Goal: Task Accomplishment & Management: Manage account settings

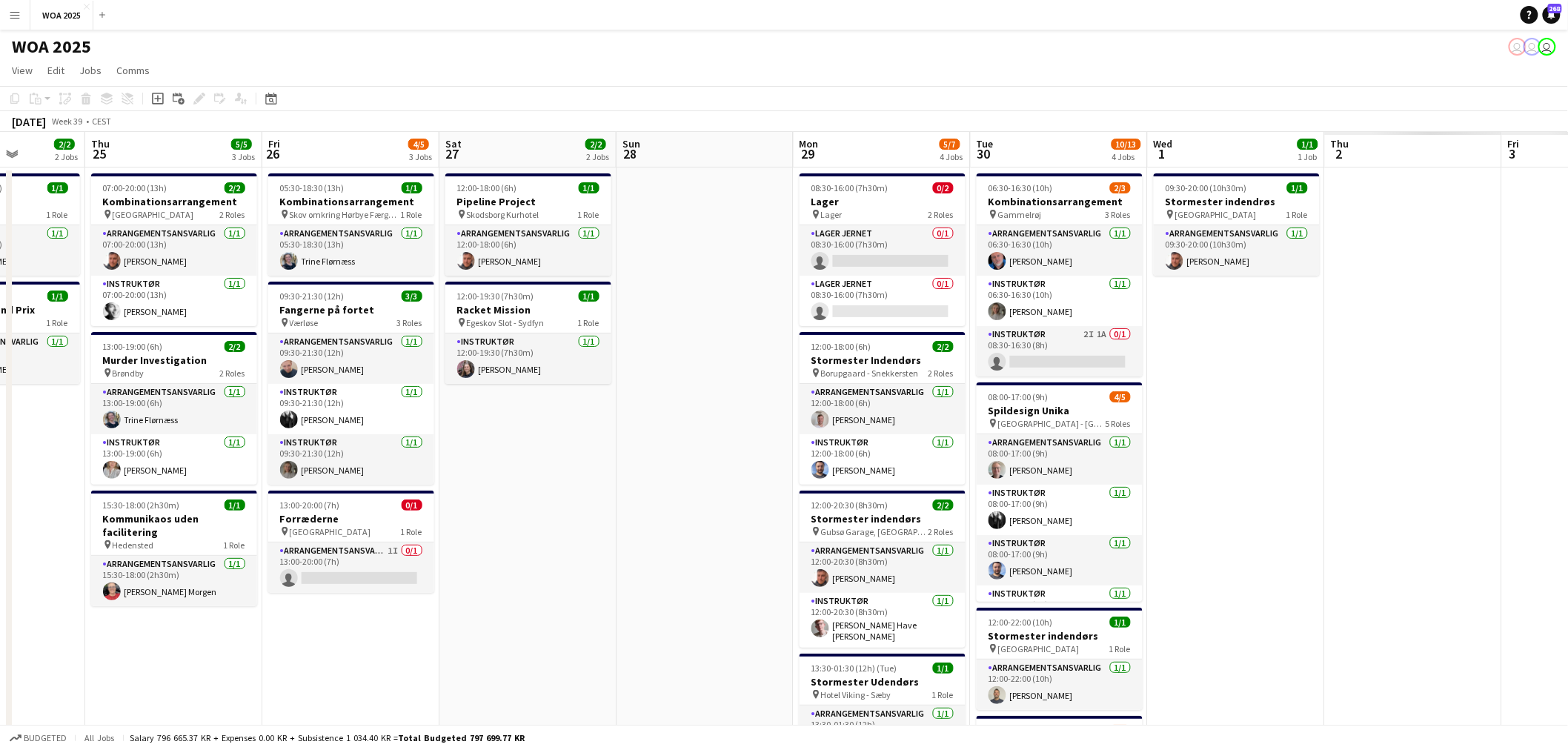
scroll to position [0, 463]
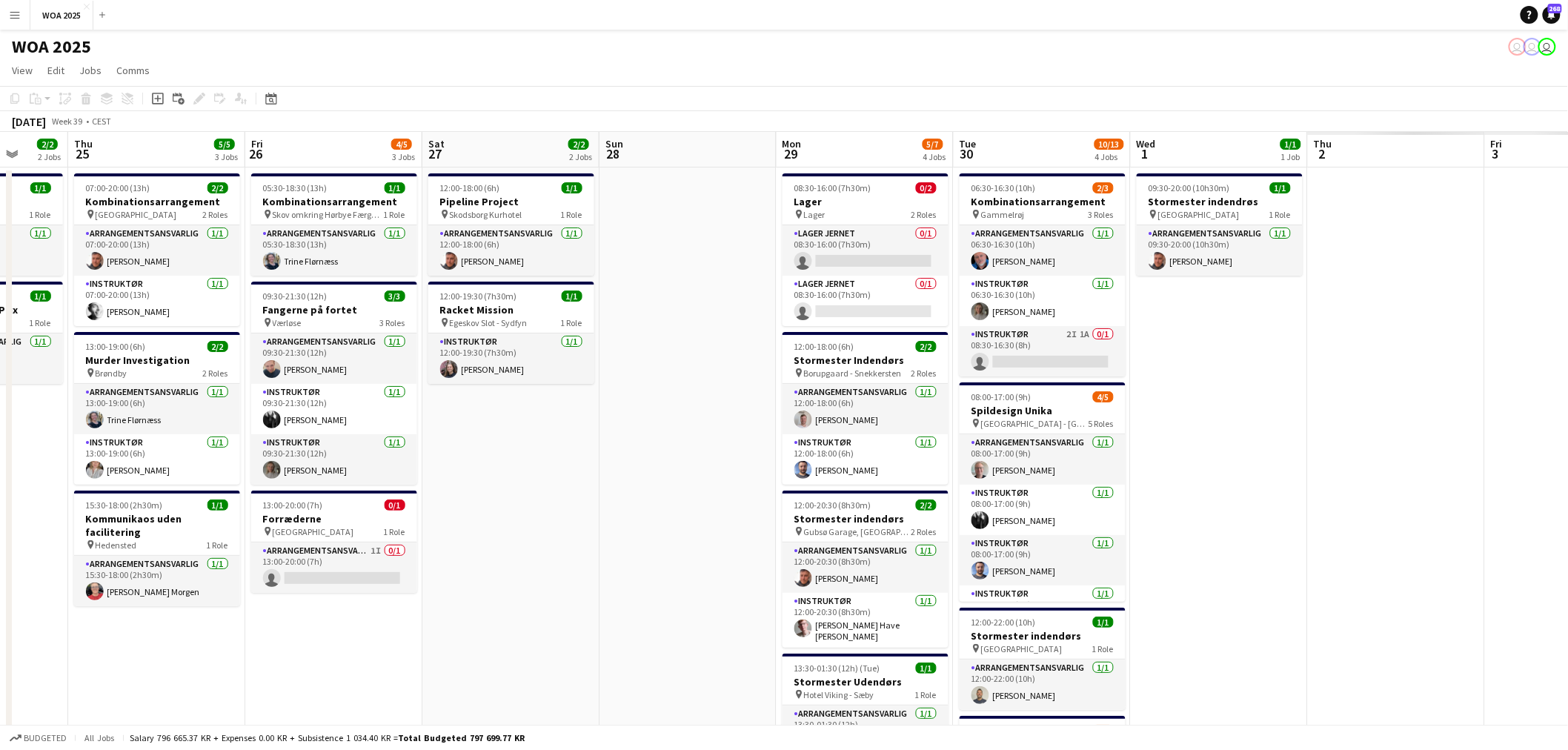
drag, startPoint x: 1284, startPoint y: 307, endPoint x: 532, endPoint y: 413, distance: 759.4
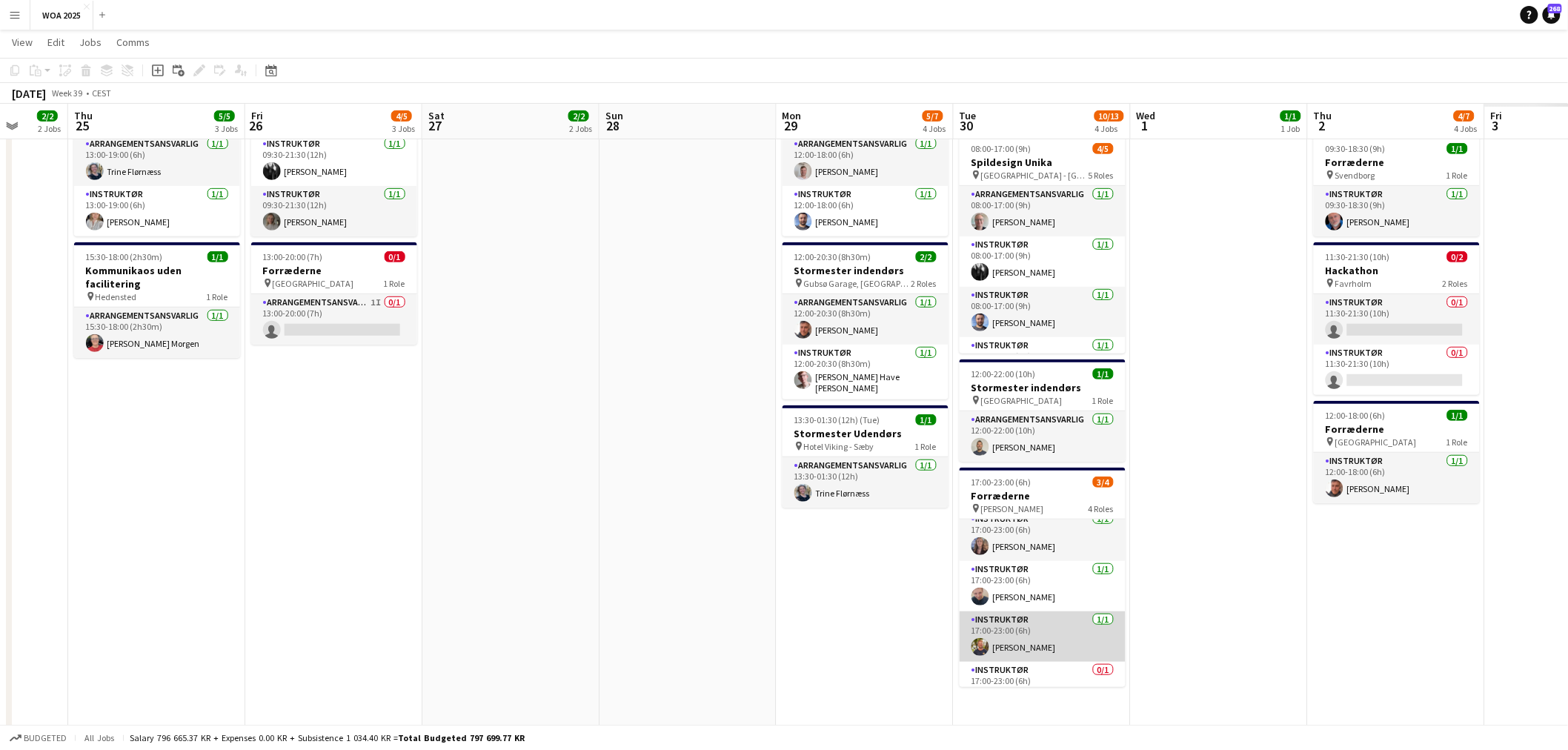
scroll to position [0, 0]
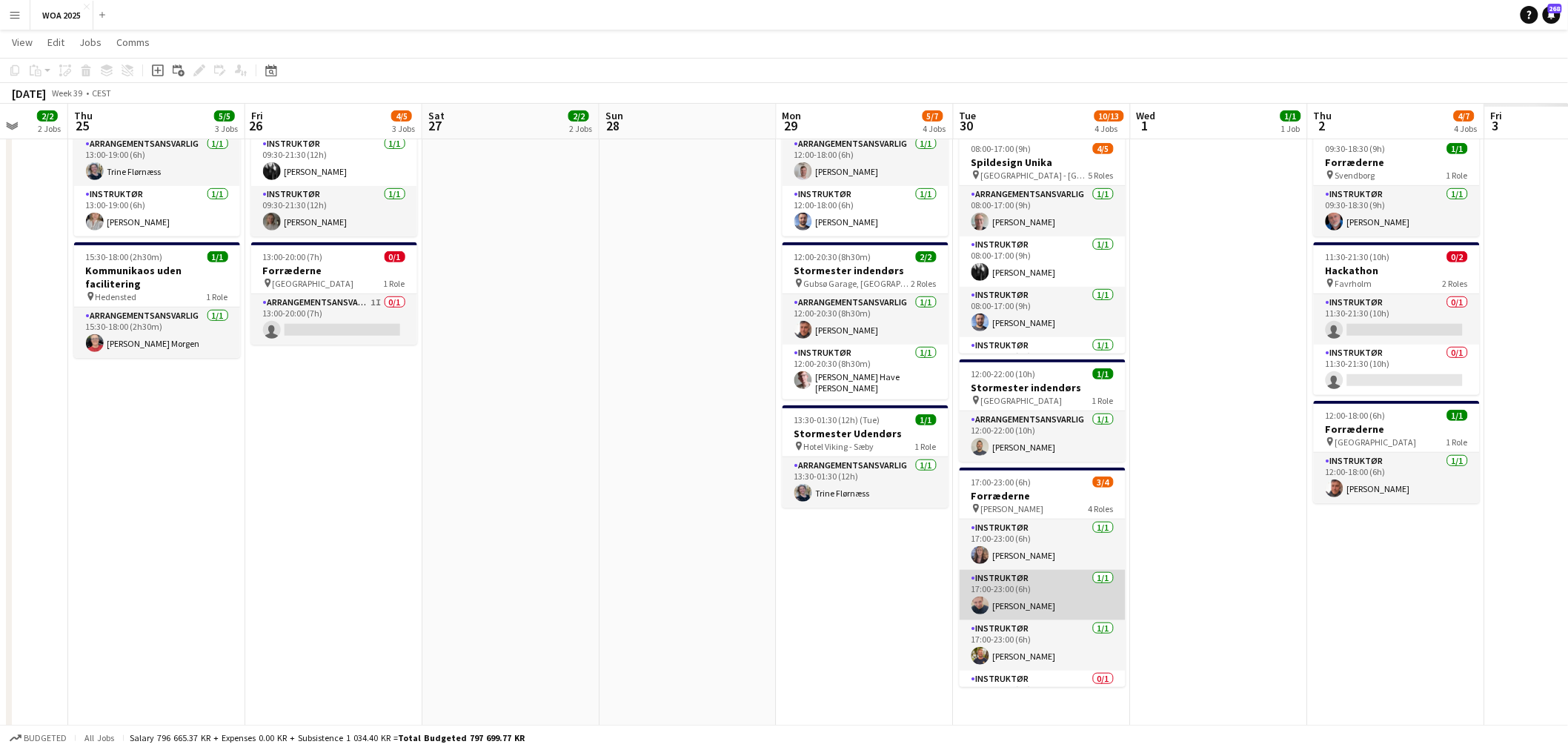
click at [1050, 597] on app-card-role "Instruktør [DATE] 17:00-23:00 (6h) [PERSON_NAME]" at bounding box center [1042, 594] width 166 height 50
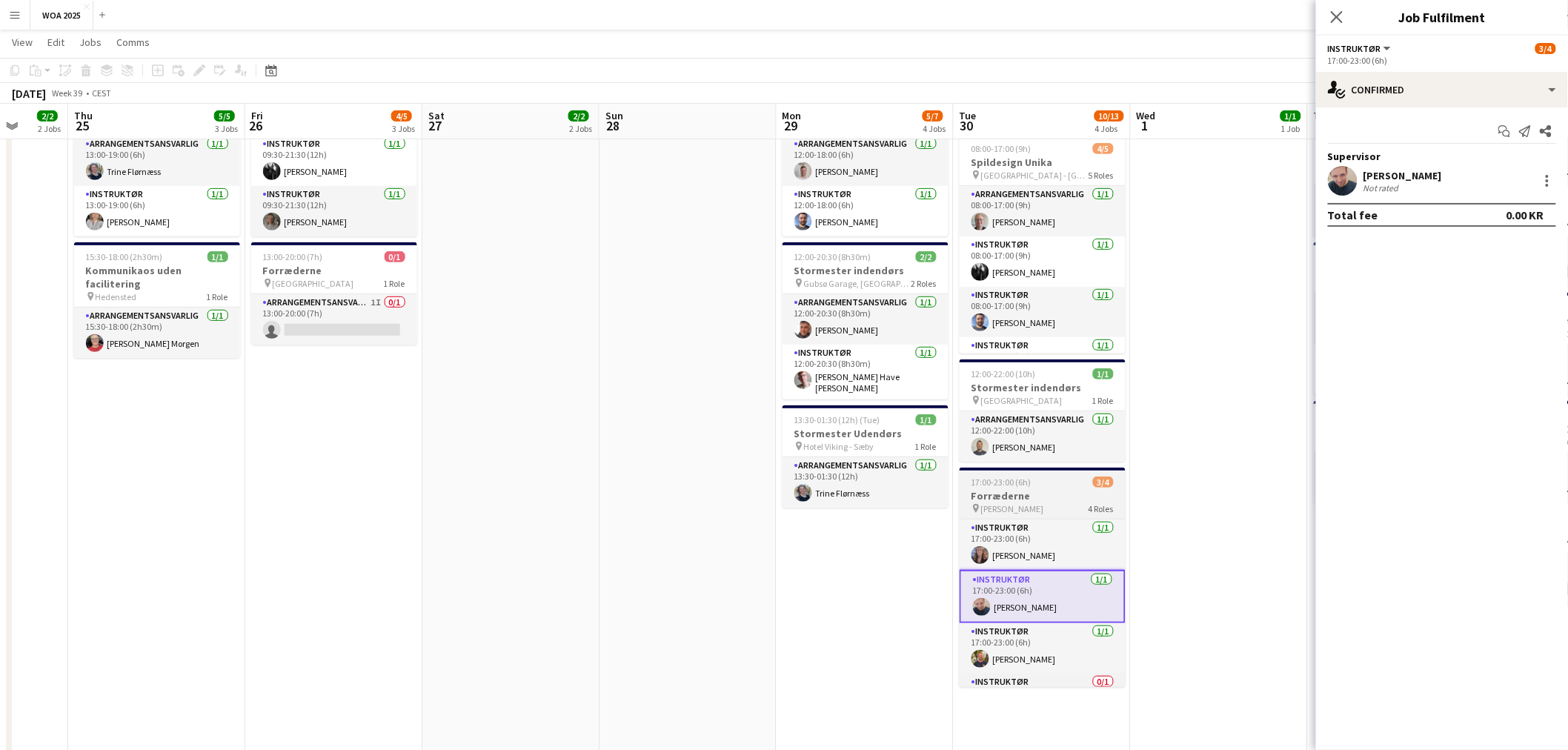
click at [1038, 493] on h3 "Forræderne" at bounding box center [1042, 496] width 166 height 13
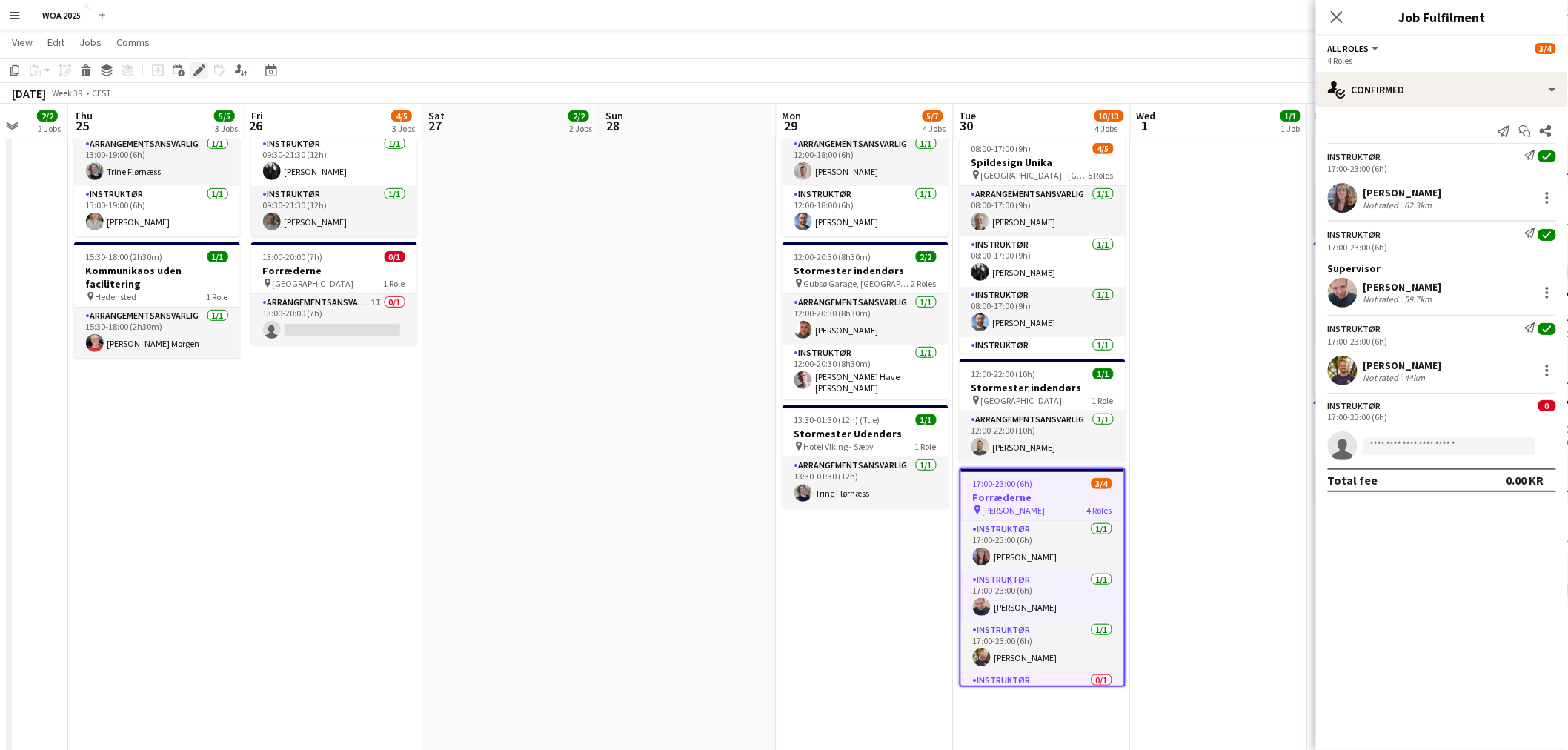
click at [197, 70] on icon at bounding box center [199, 70] width 8 height 8
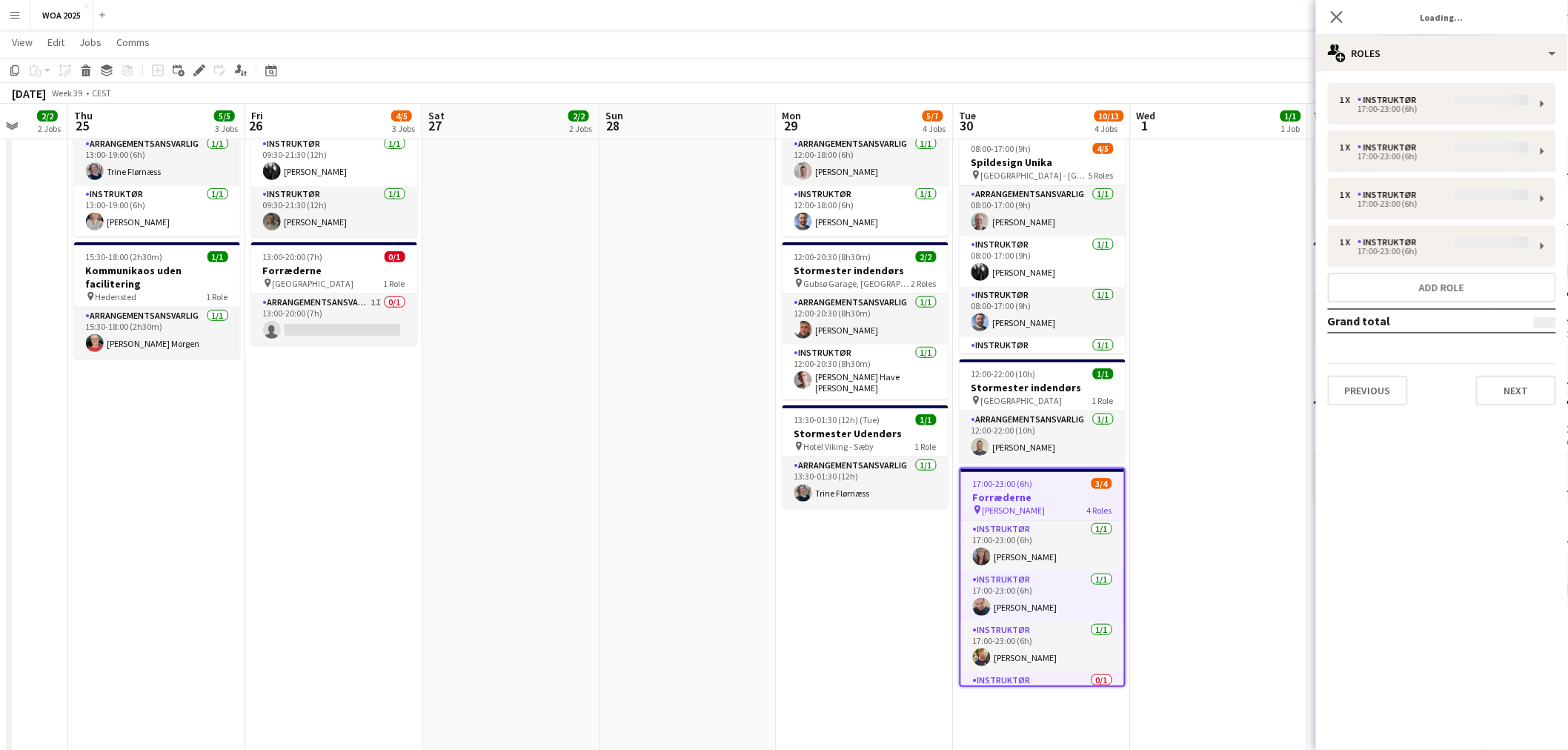
click at [1433, 152] on div "1 x Instruktør 17:00-23:00 (6h) 1 x Instruktør 17:00-23:00 (6h) 1 x Instruktør …" at bounding box center [1442, 243] width 252 height 322
click at [1538, 147] on div "1 x Instruktør 17:00-23:00 (6h) 1 x Instruktør 17:00-23:00 (6h) 1 x Instruktør …" at bounding box center [1442, 243] width 252 height 322
click at [1537, 152] on div "1 x Instruktør 17:00-23:00 (6h) 1 x Instruktør 17:00-23:00 (6h) 1 x Instruktør …" at bounding box center [1442, 243] width 252 height 322
drag, startPoint x: 1539, startPoint y: 149, endPoint x: 1488, endPoint y: 152, distance: 51.1
click at [1537, 150] on div "1 x Instruktør 17:00-23:00 (6h) 1 x Instruktør 17:00-23:00 (6h) 1 x Instruktør …" at bounding box center [1442, 243] width 252 height 322
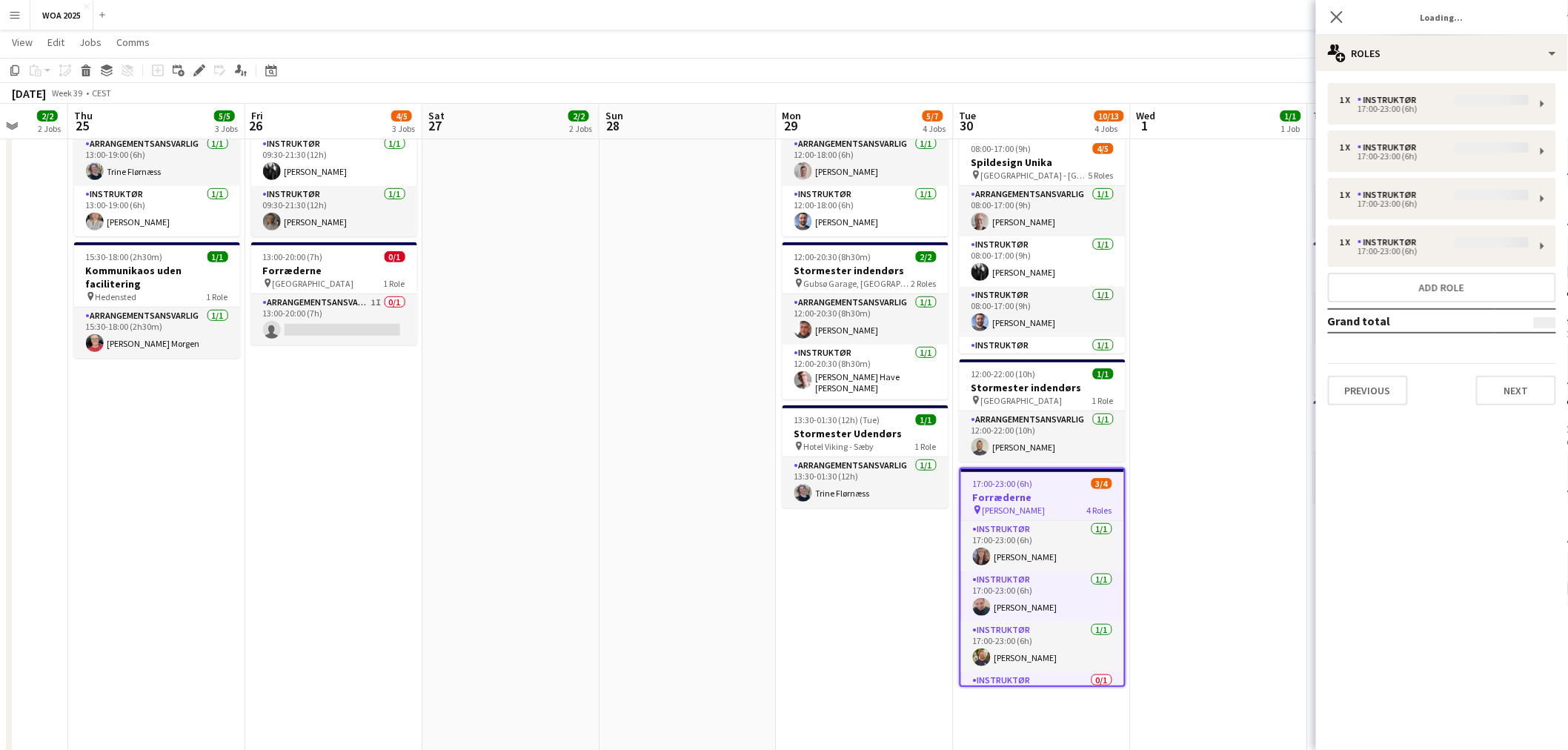
click at [1398, 156] on div "1 x Instruktør 17:00-23:00 (6h) 1 x Instruktør 17:00-23:00 (6h) 1 x Instruktør …" at bounding box center [1442, 243] width 252 height 322
click at [1422, 158] on div "1 x Instruktør 17:00-23:00 (6h) 1 x Instruktør 17:00-23:00 (6h) 1 x Instruktør …" at bounding box center [1442, 243] width 252 height 322
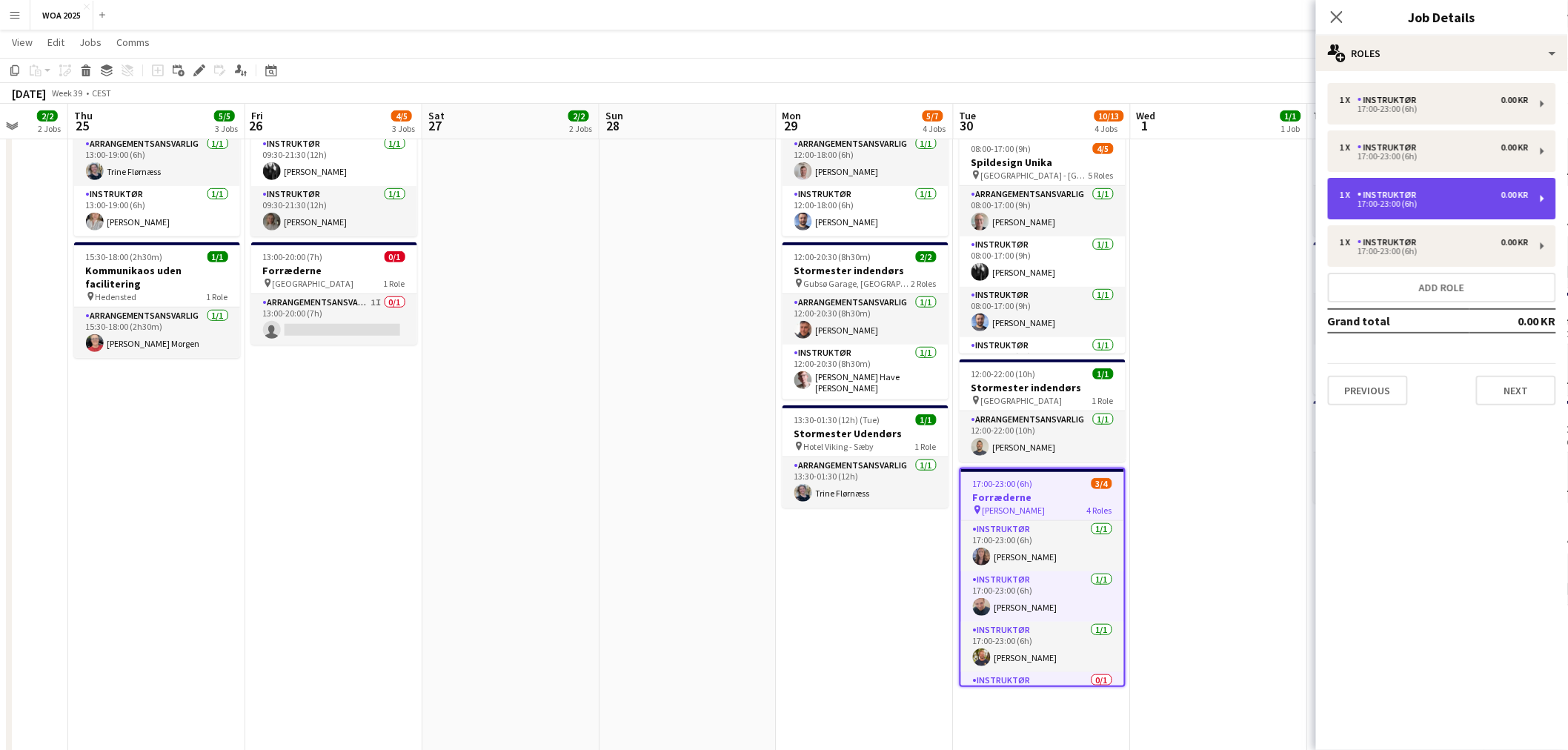
click at [1413, 202] on div "17:00-23:00 (6h)" at bounding box center [1434, 203] width 189 height 7
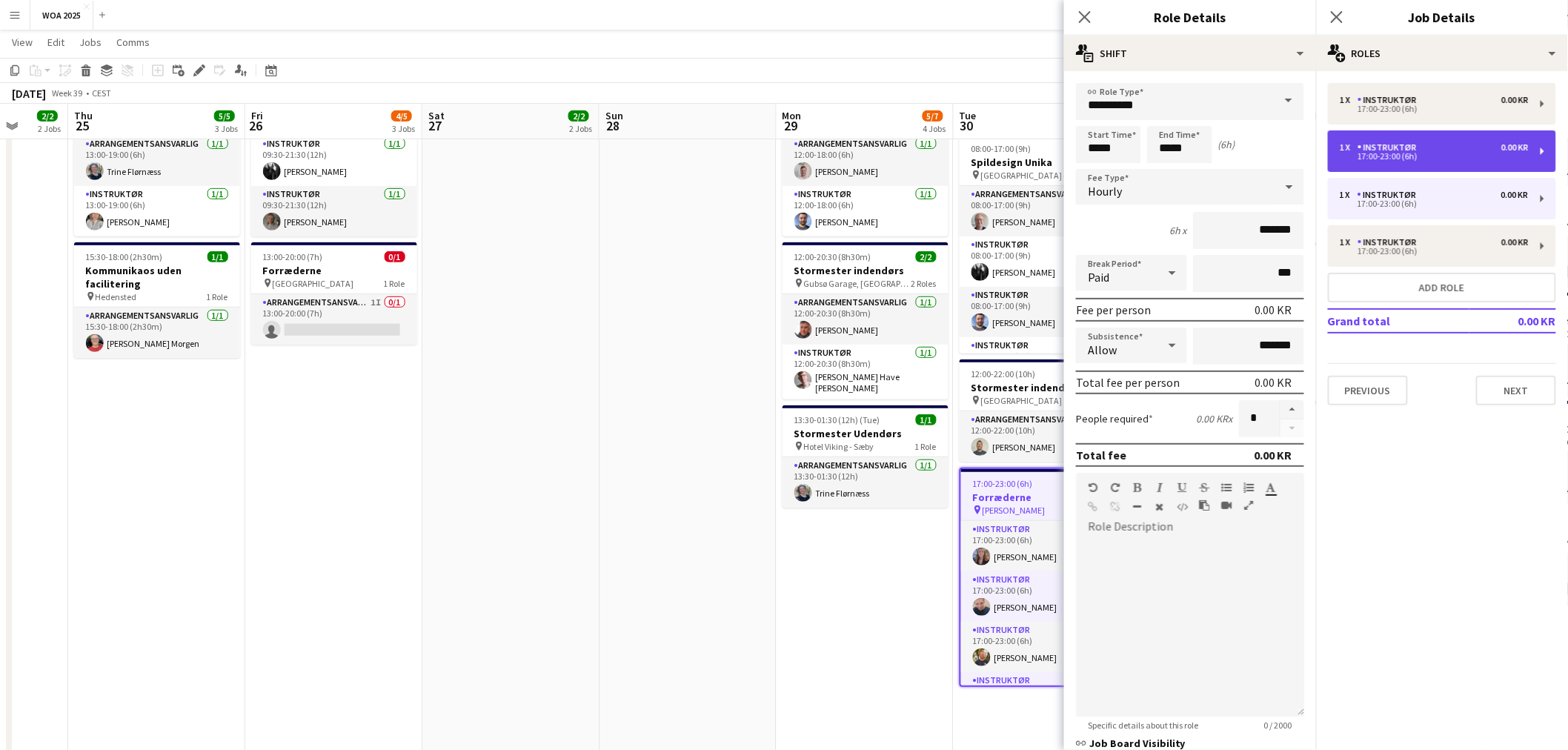
click at [1419, 154] on div "17:00-23:00 (6h)" at bounding box center [1434, 156] width 189 height 7
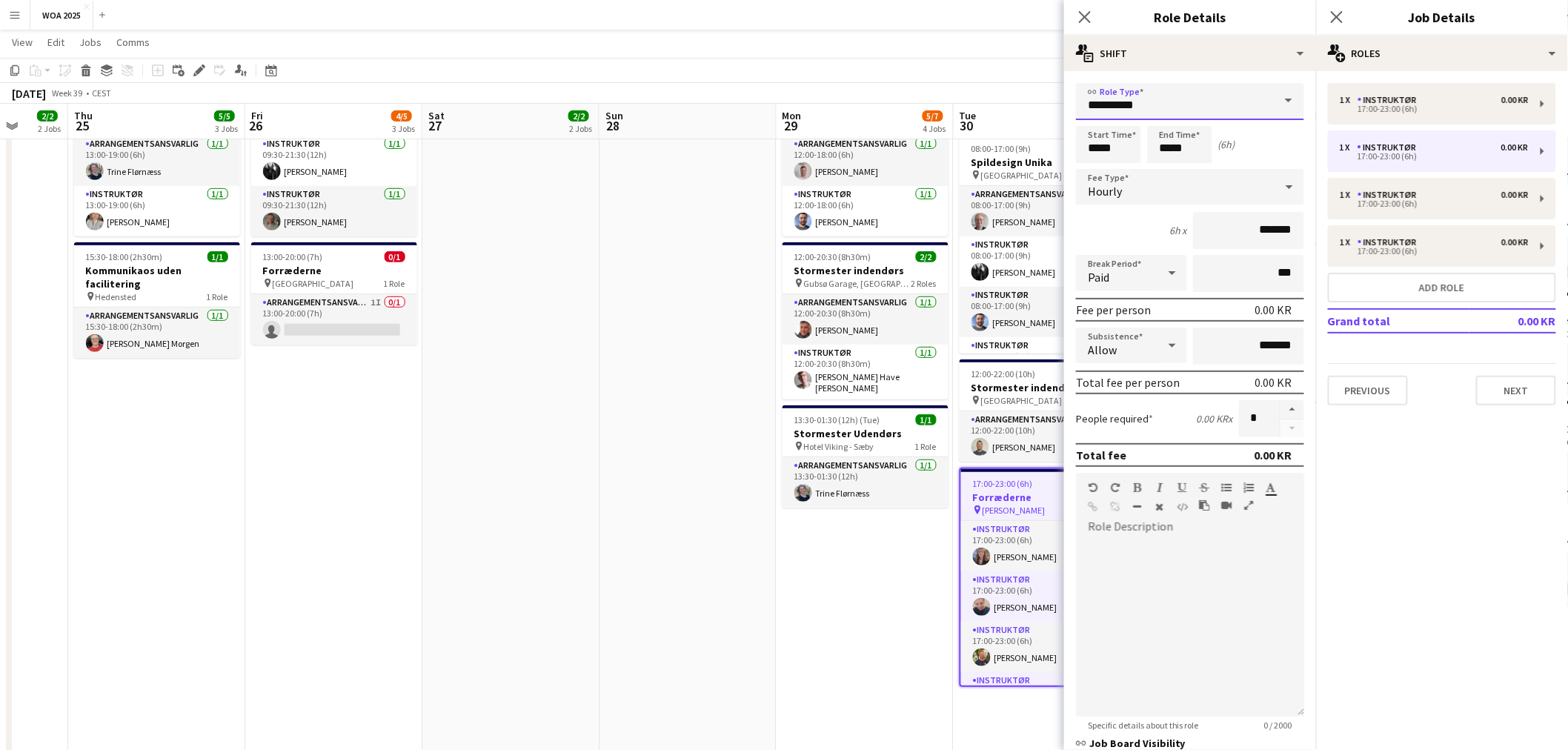
click at [1260, 107] on input "**********" at bounding box center [1190, 101] width 228 height 37
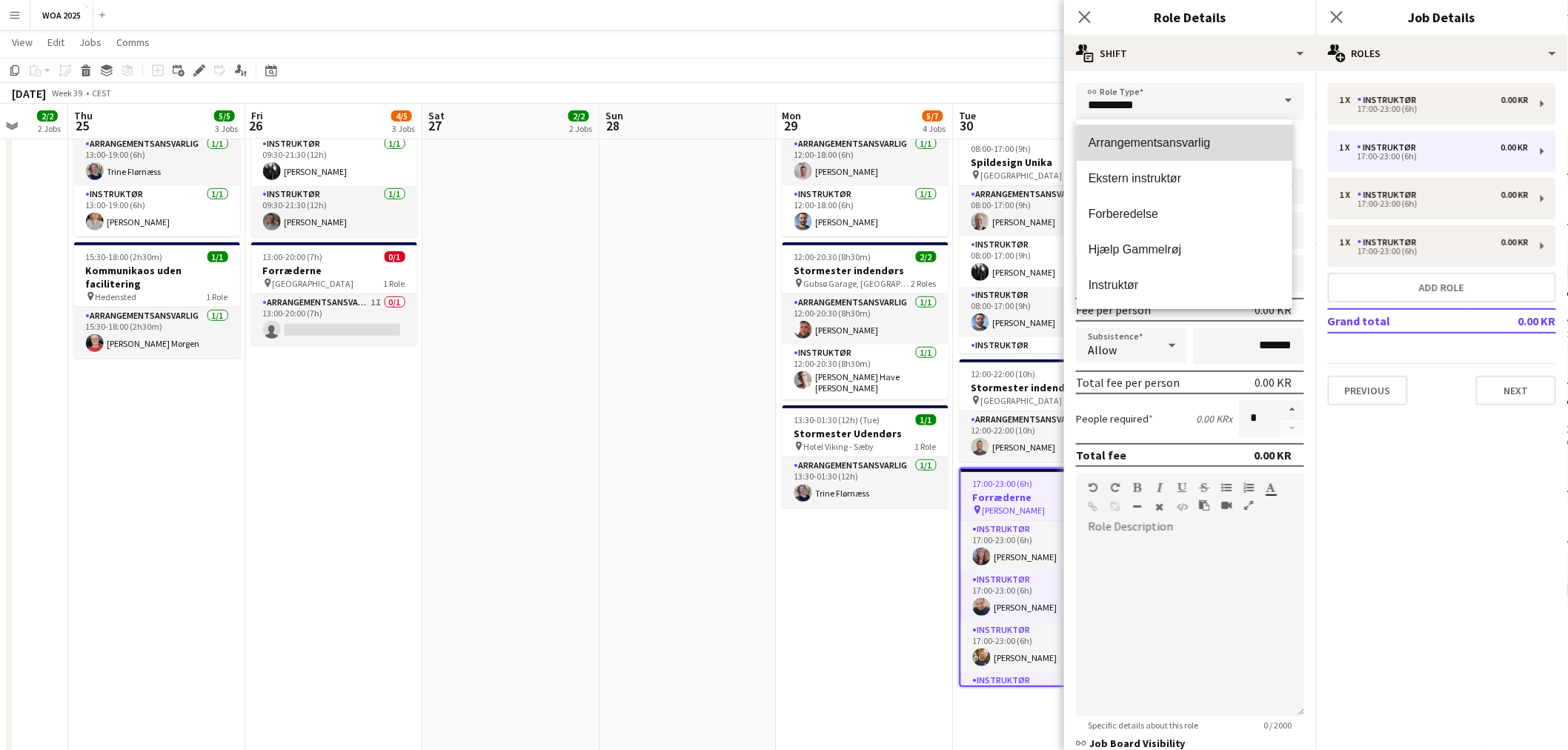
click at [1214, 157] on mat-option "Arrangementsansvarlig" at bounding box center [1184, 143] width 216 height 35
type input "**********"
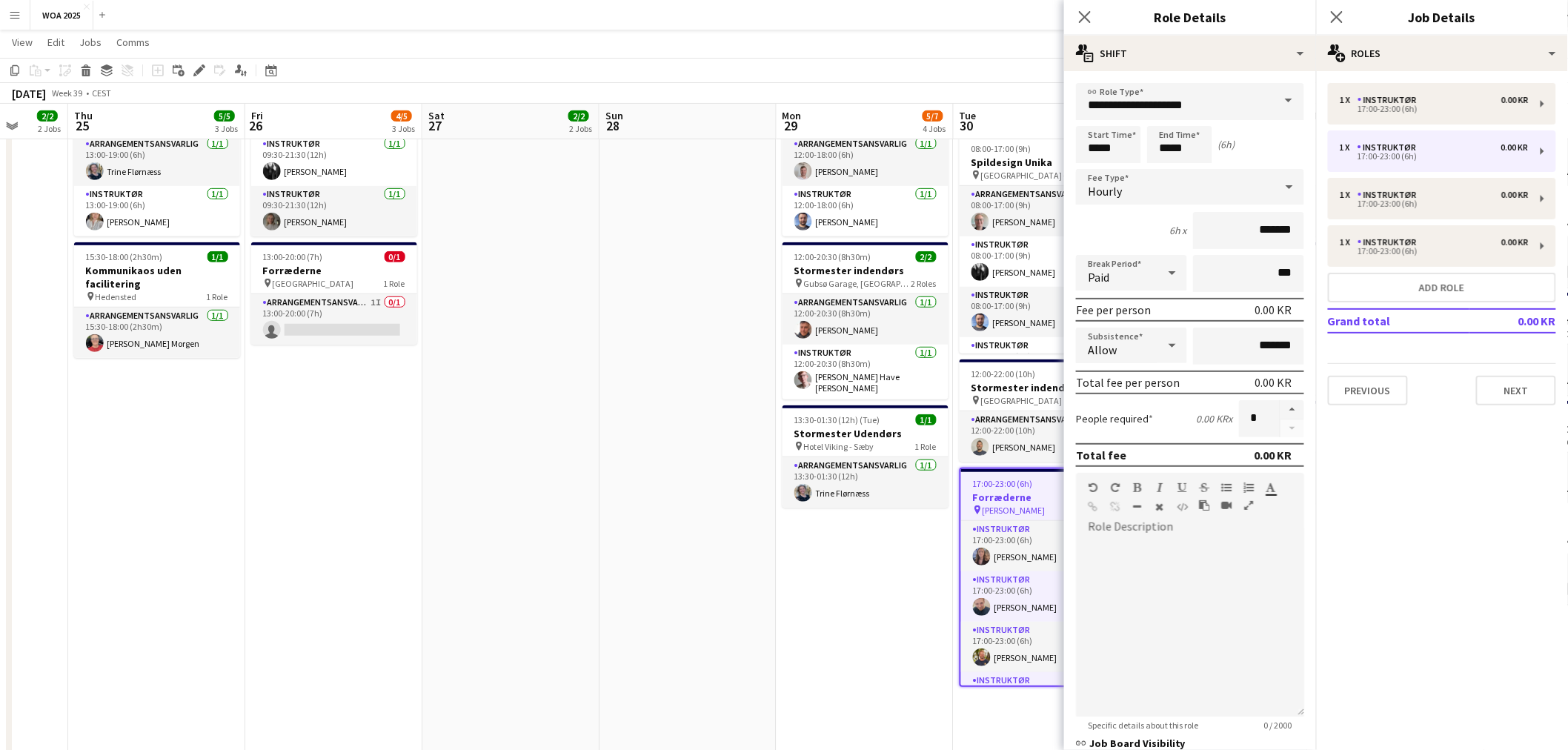
click at [1016, 77] on app-toolbar "Copy Paste Paste Ctrl+V Paste with crew Ctrl+Shift+V Paste linked Job [GEOGRAPH…" at bounding box center [784, 70] width 1568 height 25
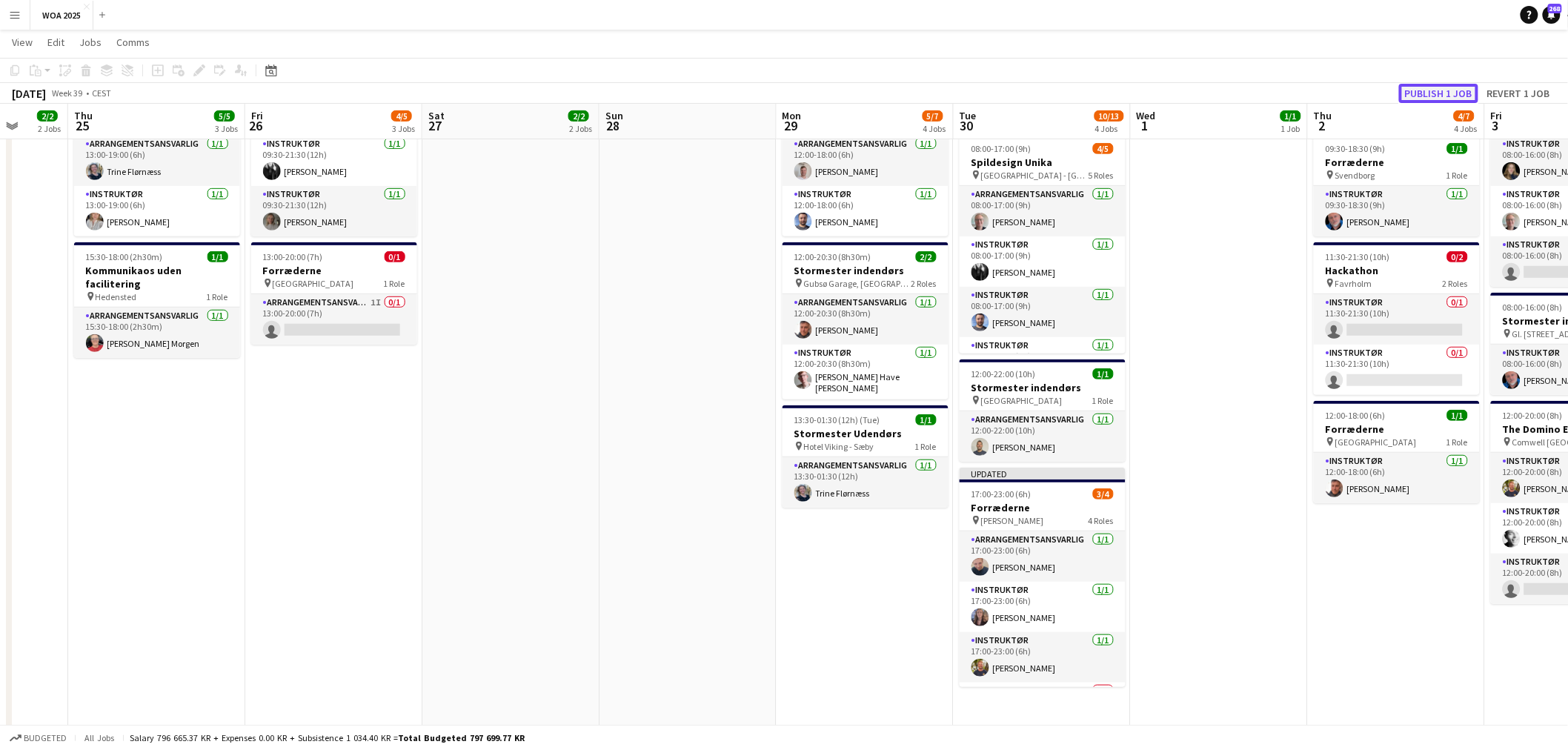
click at [1408, 90] on button "Publish 1 job" at bounding box center [1438, 93] width 80 height 19
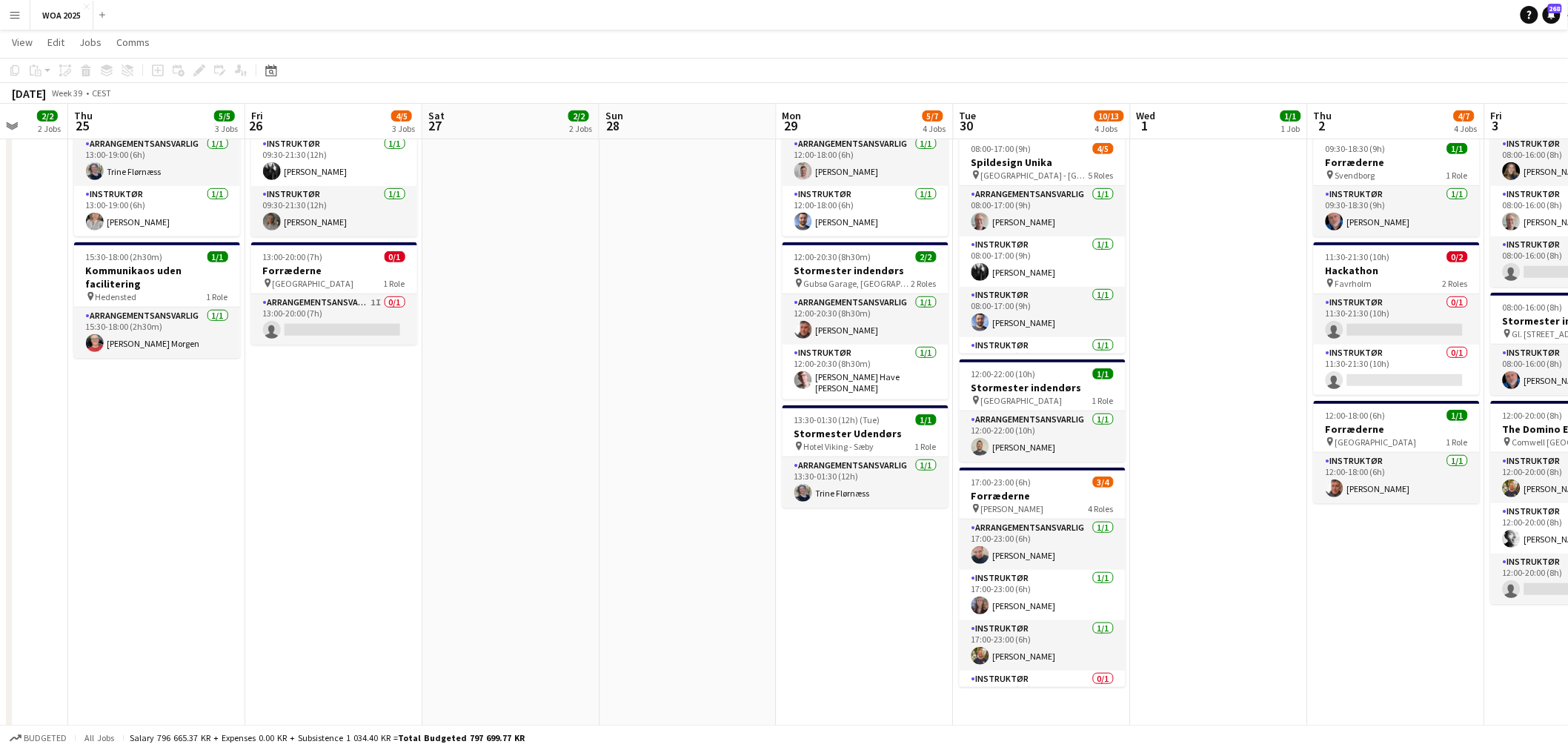
click at [613, 313] on app-date-cell at bounding box center [688, 547] width 177 height 1257
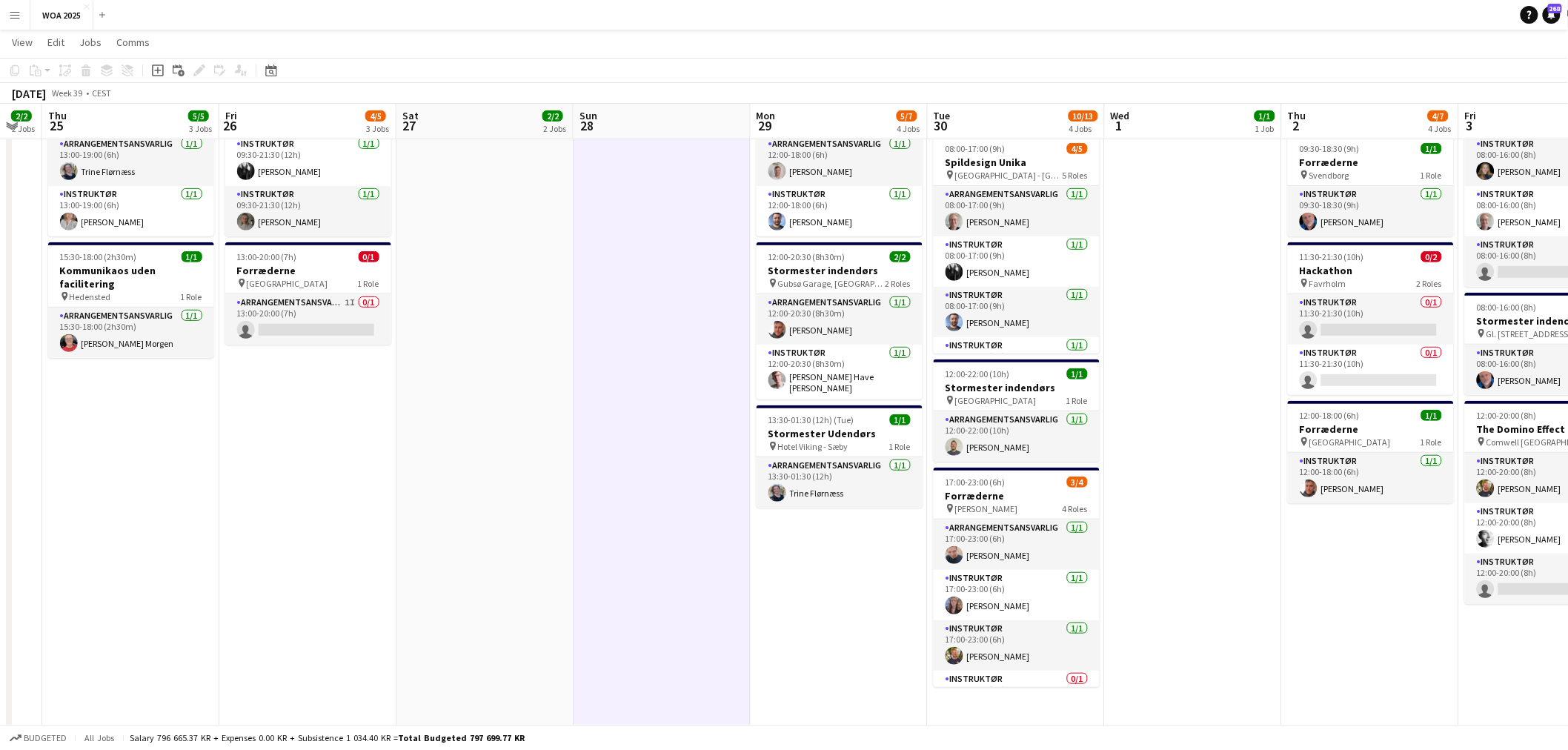
scroll to position [0, 613]
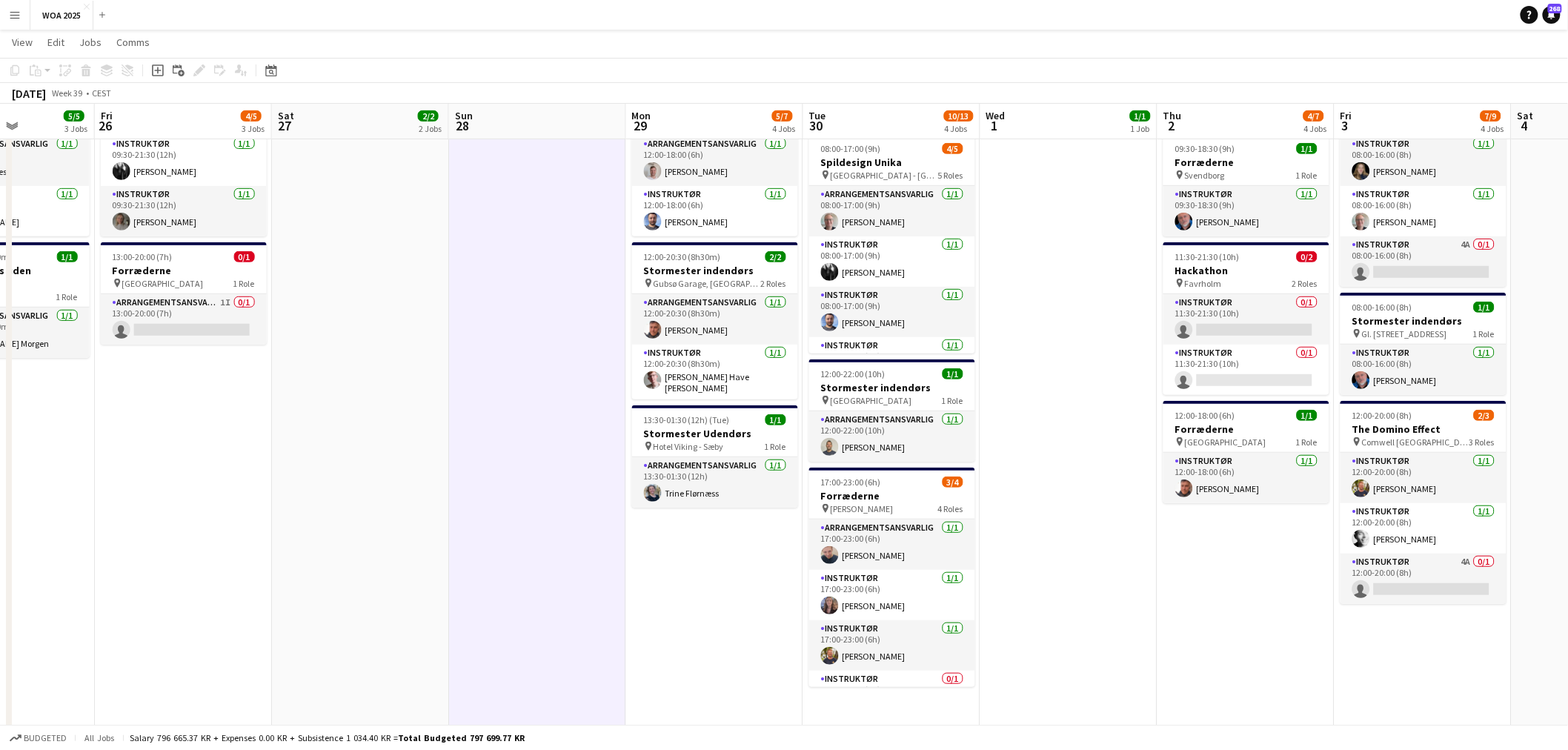
drag, startPoint x: 1251, startPoint y: 444, endPoint x: 1103, endPoint y: 451, distance: 148.2
click at [1103, 451] on app-calendar-viewport "Mon 22 6/6 3 Jobs Tue 23 9/9 5 Jobs Wed 24 2/2 2 Jobs Thu 25 5/5 3 Jobs Fri 26 …" at bounding box center [784, 493] width 1568 height 1365
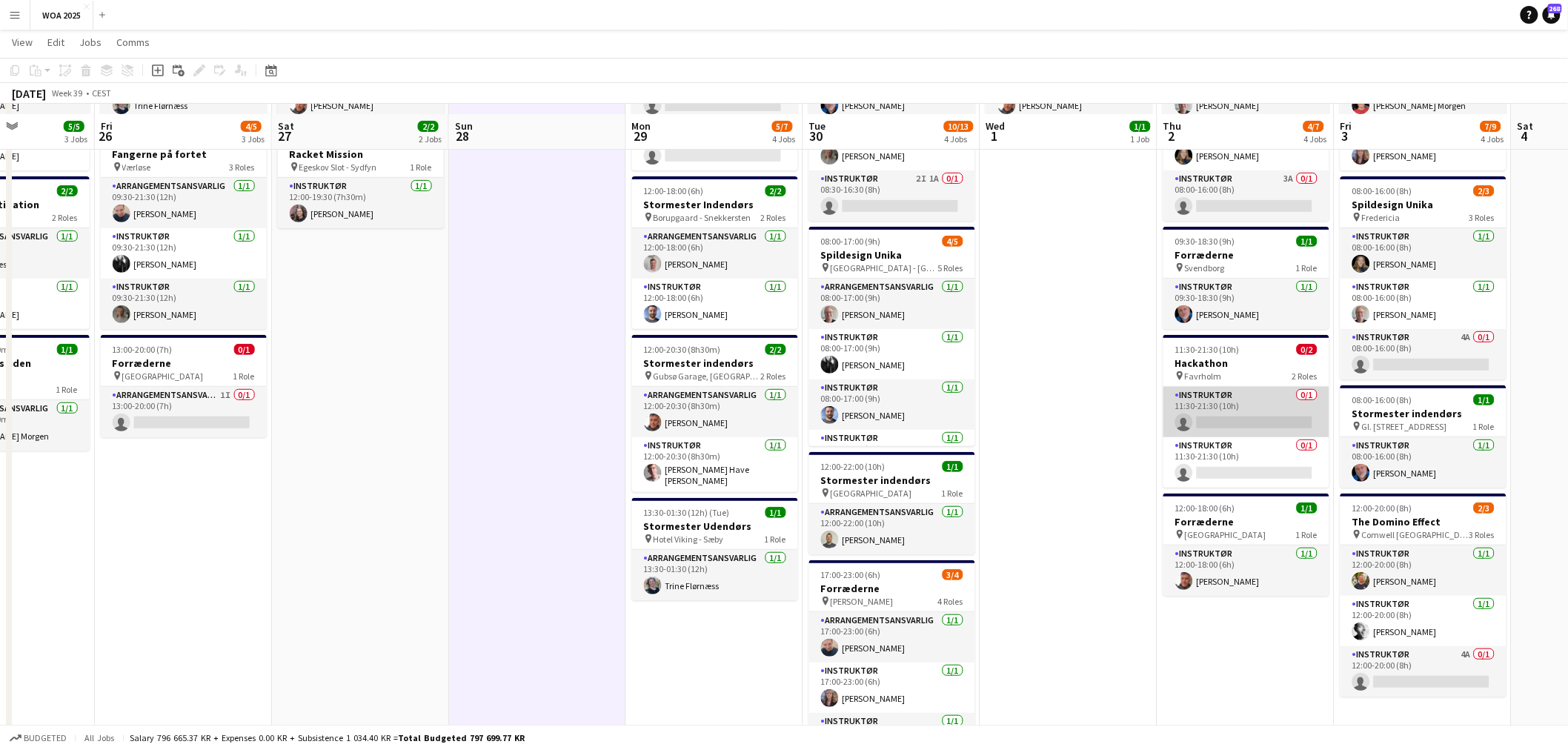
scroll to position [165, 0]
